Goal: Information Seeking & Learning: Learn about a topic

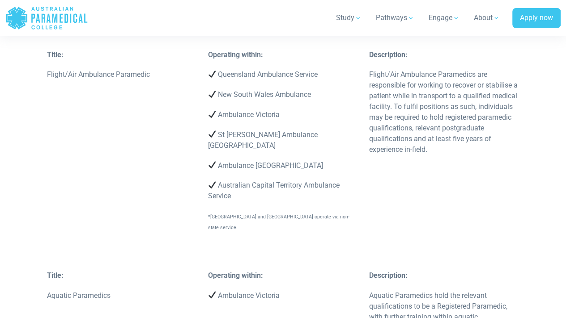
scroll to position [3089, 0]
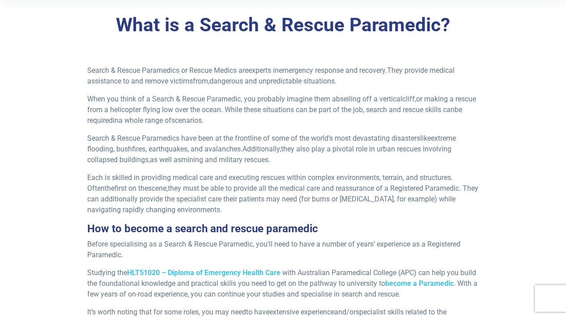
scroll to position [248, 0]
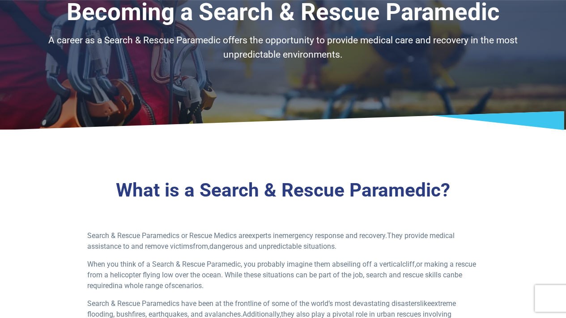
scroll to position [3, 0]
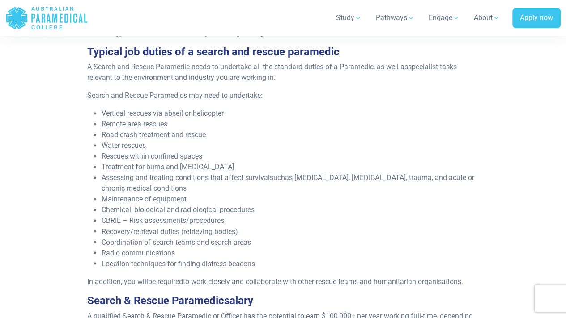
scroll to position [625, 0]
click at [183, 144] on li "Water rescues" at bounding box center [290, 145] width 377 height 11
